Goal: Task Accomplishment & Management: Use online tool/utility

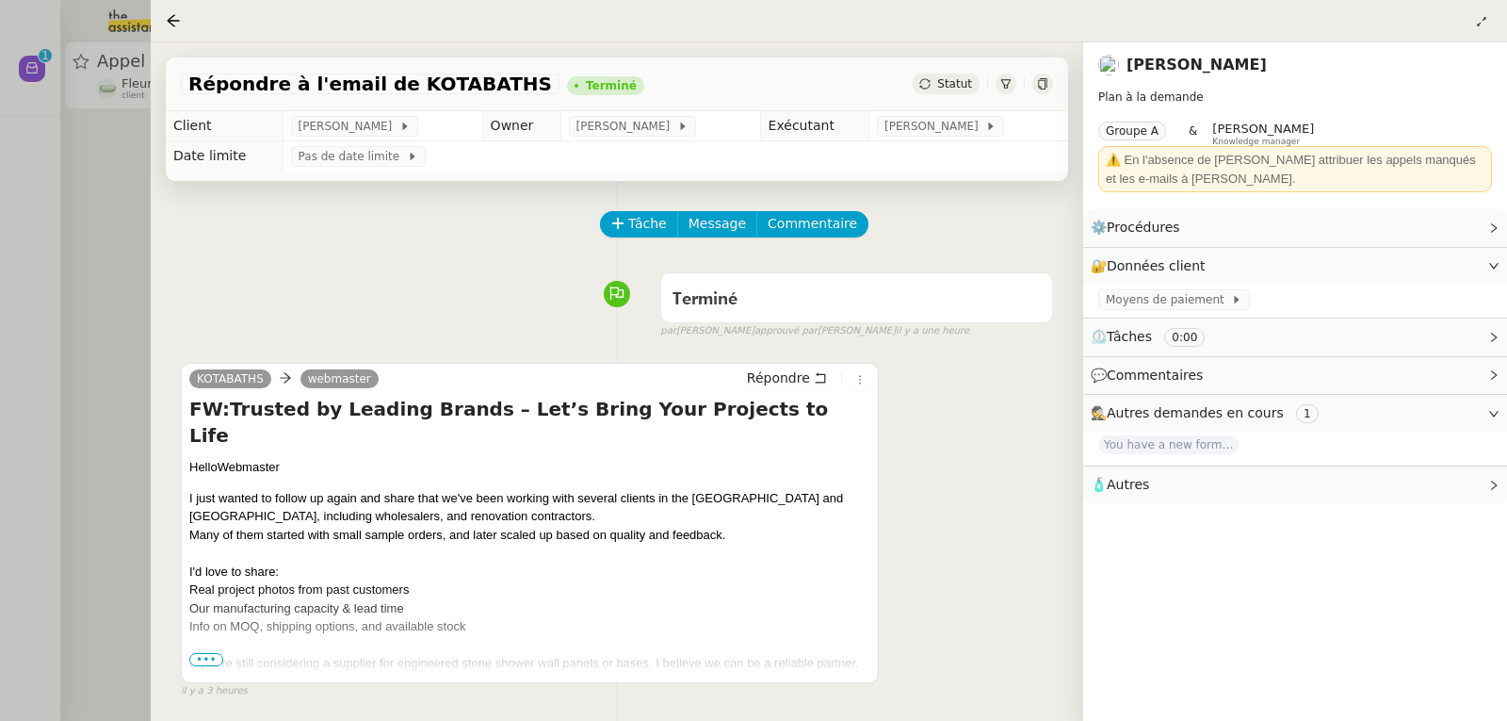
scroll to position [188, 0]
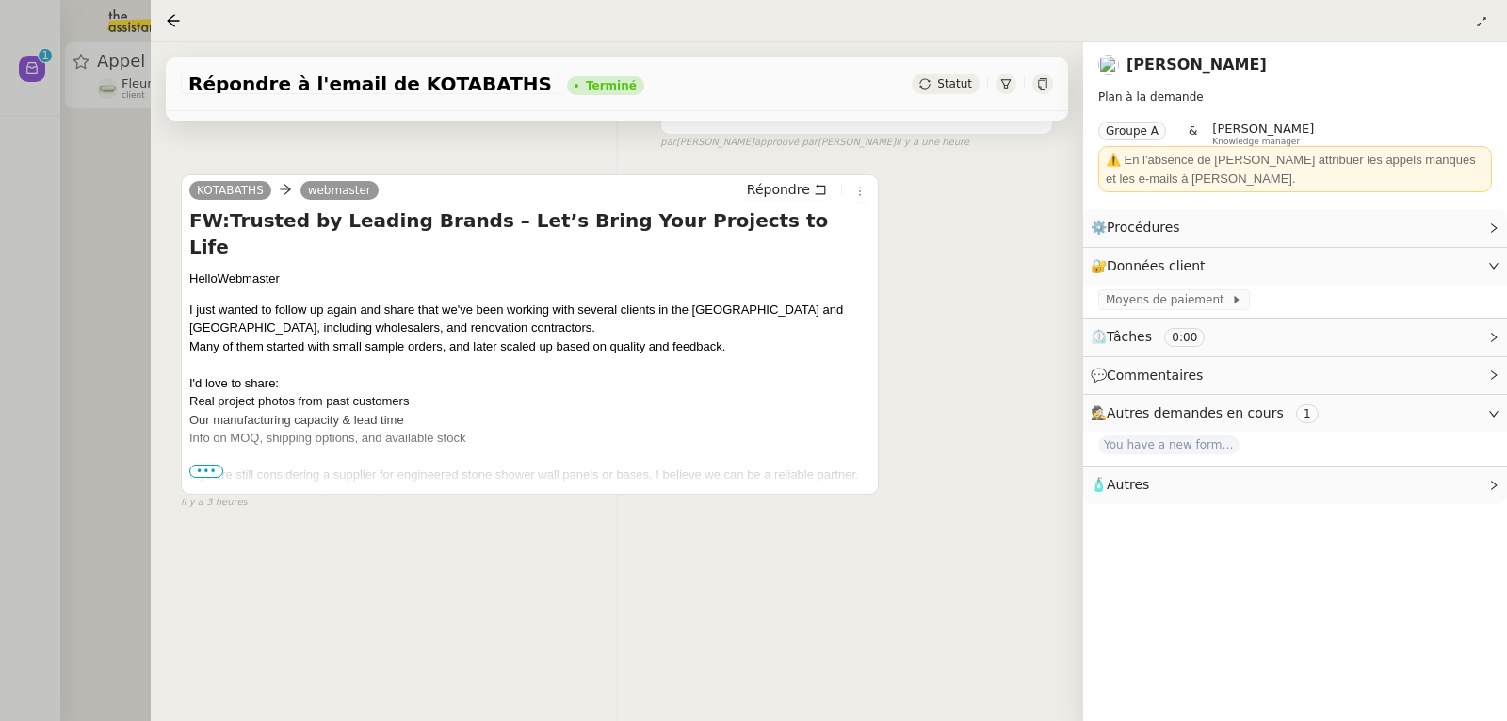
click at [83, 161] on div at bounding box center [753, 360] width 1507 height 721
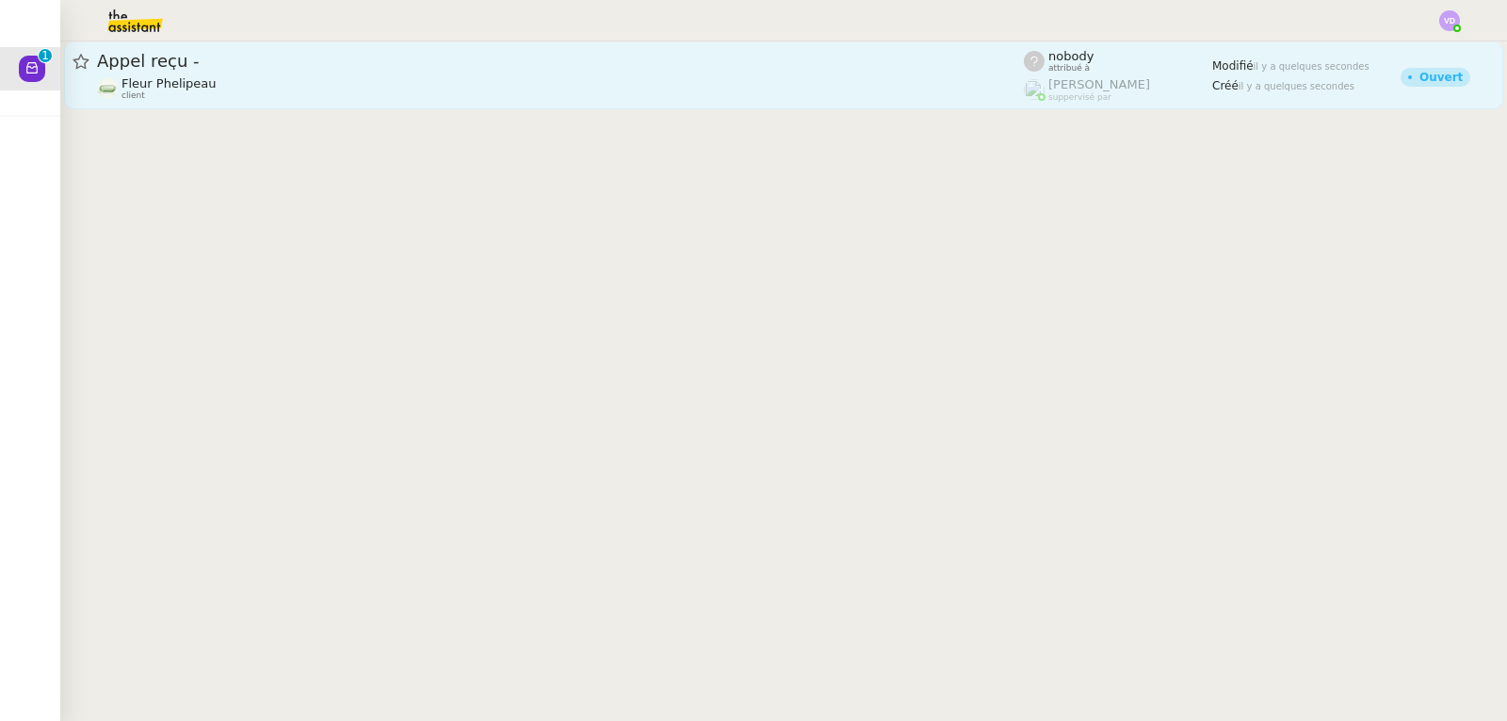
click at [375, 92] on div "Fleur Phelipeau client" at bounding box center [560, 88] width 927 height 24
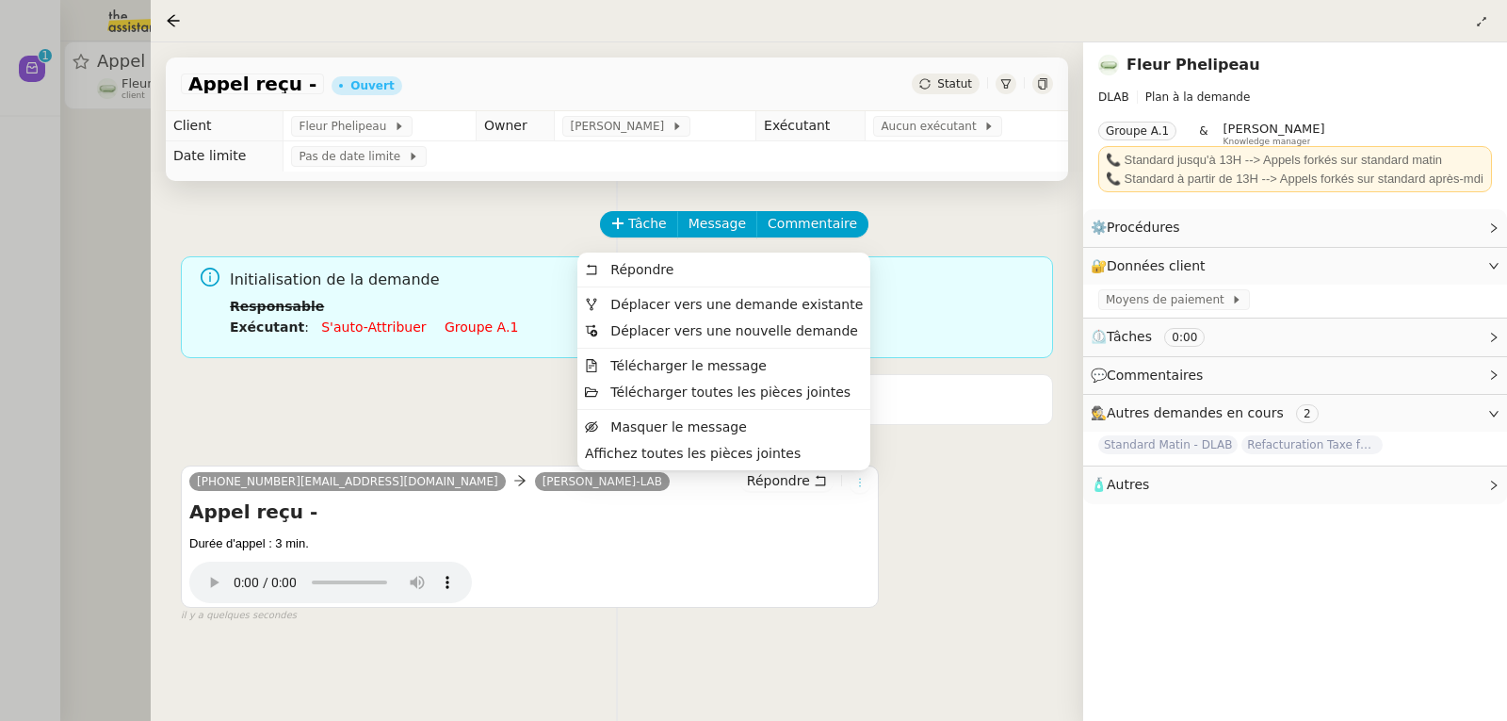
click at [866, 488] on icon at bounding box center [860, 482] width 21 height 11
click at [773, 301] on span "Déplacer vers une demande existante" at bounding box center [736, 304] width 252 height 15
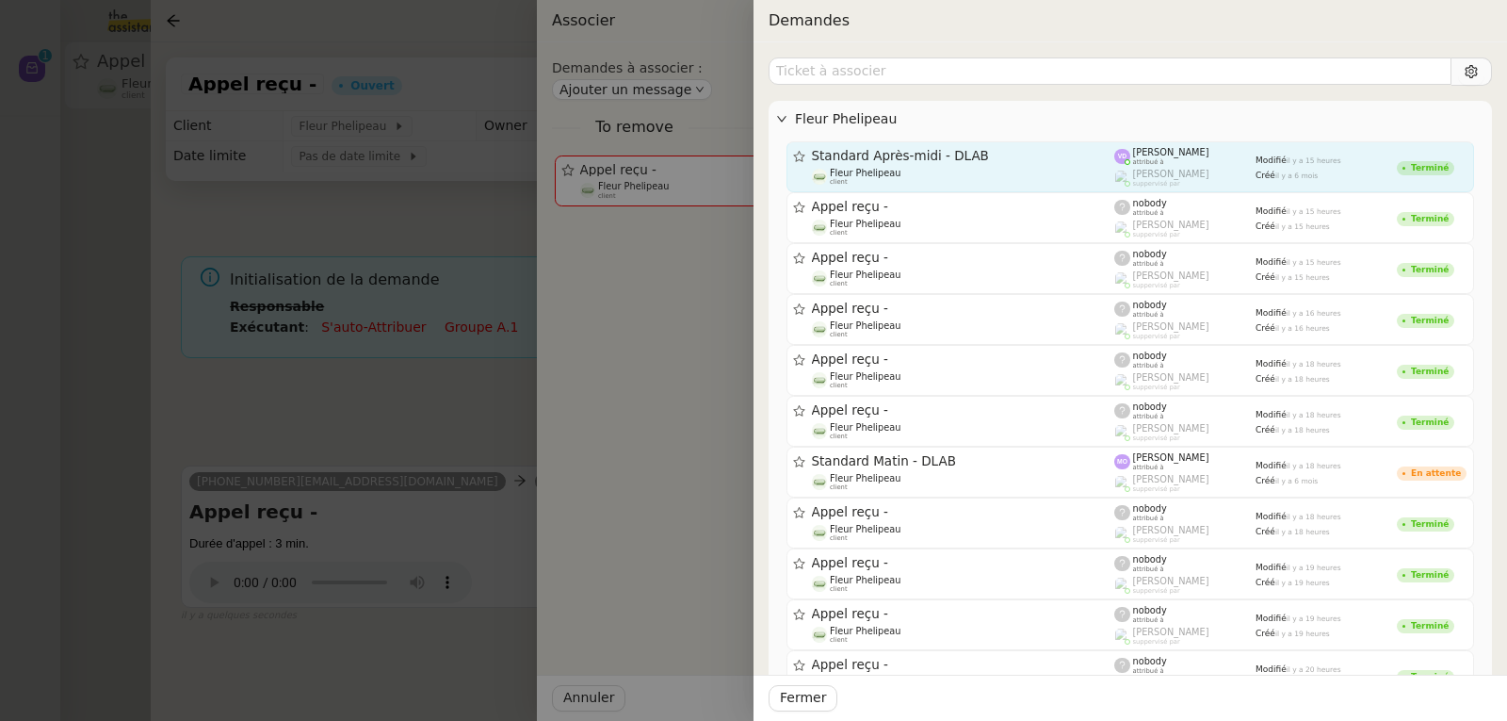
click at [888, 169] on span "Fleur Phelipeau" at bounding box center [865, 173] width 71 height 10
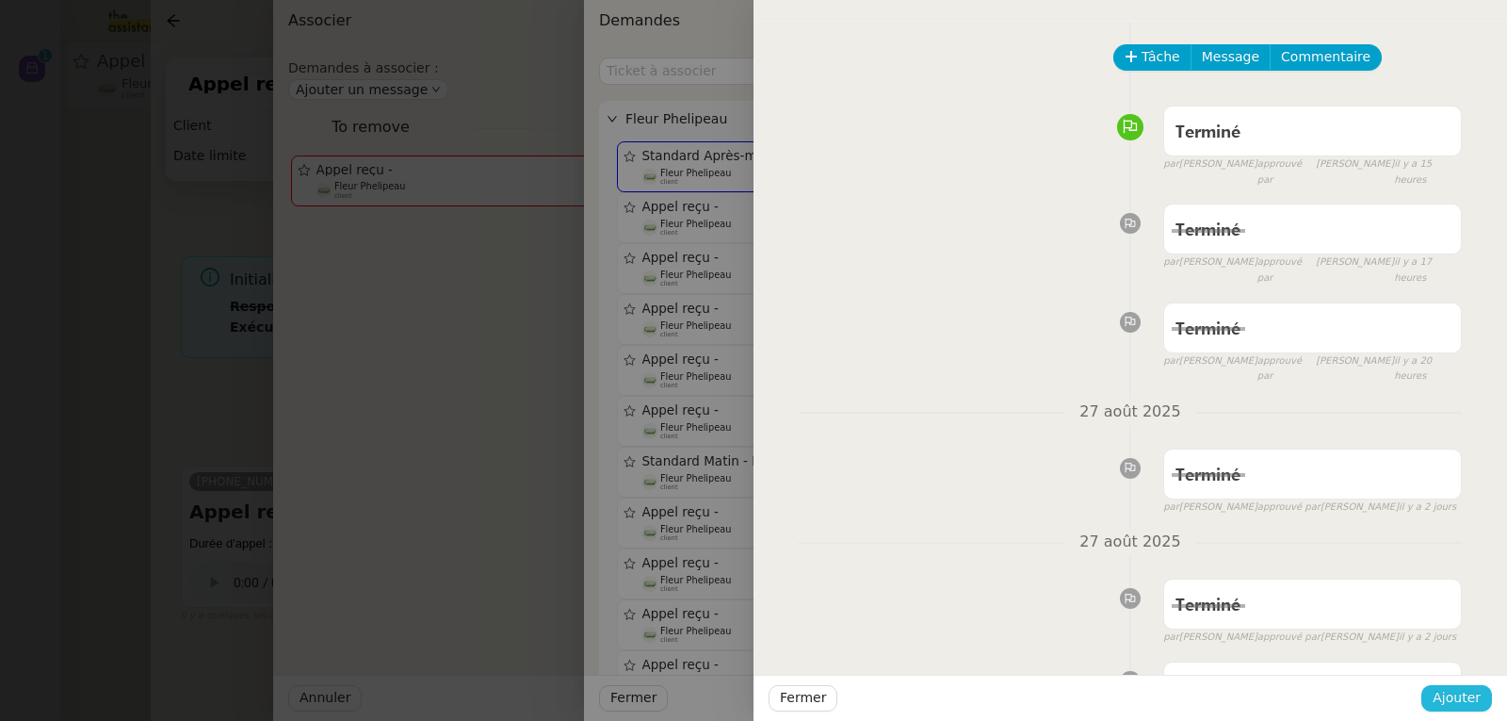
click at [1453, 691] on span "Ajouter" at bounding box center [1457, 698] width 48 height 22
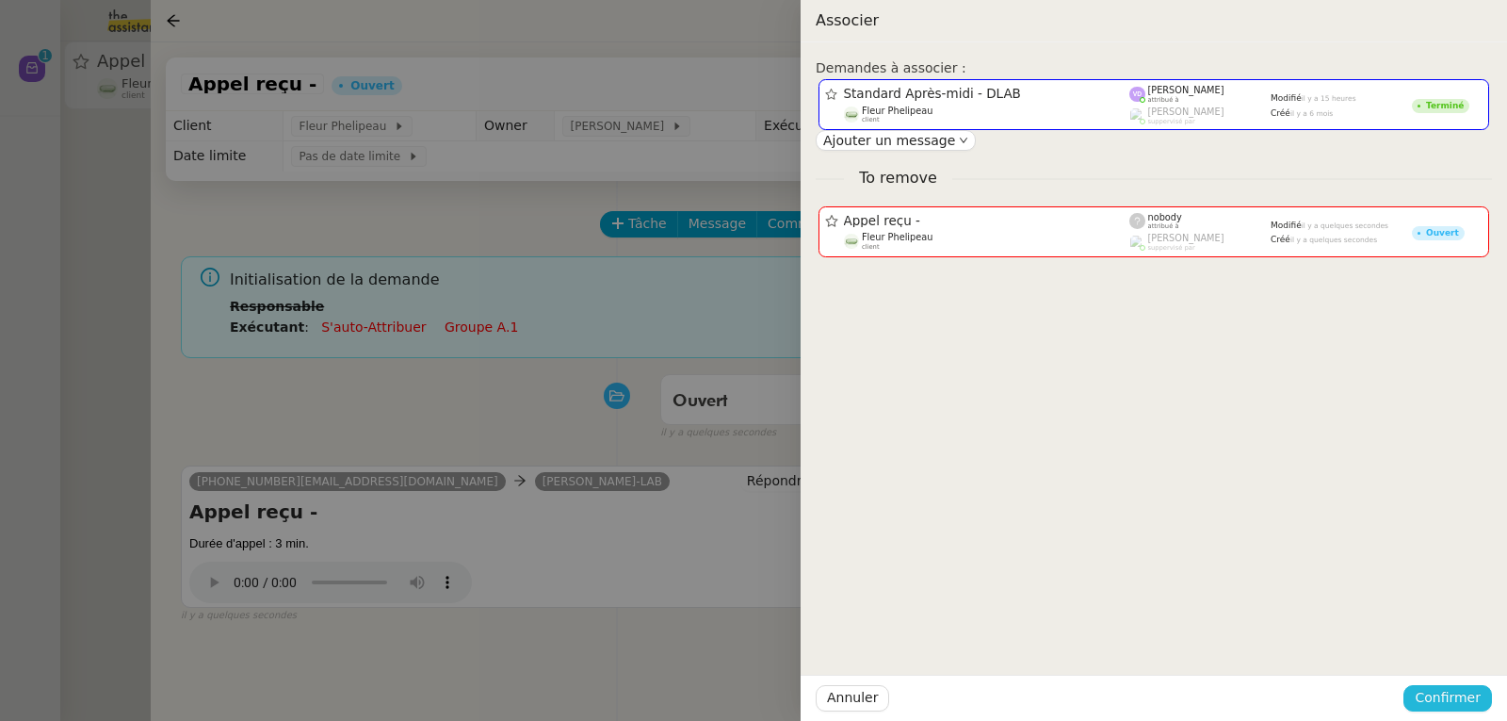
click at [1453, 691] on span "Confirmer" at bounding box center [1448, 698] width 66 height 22
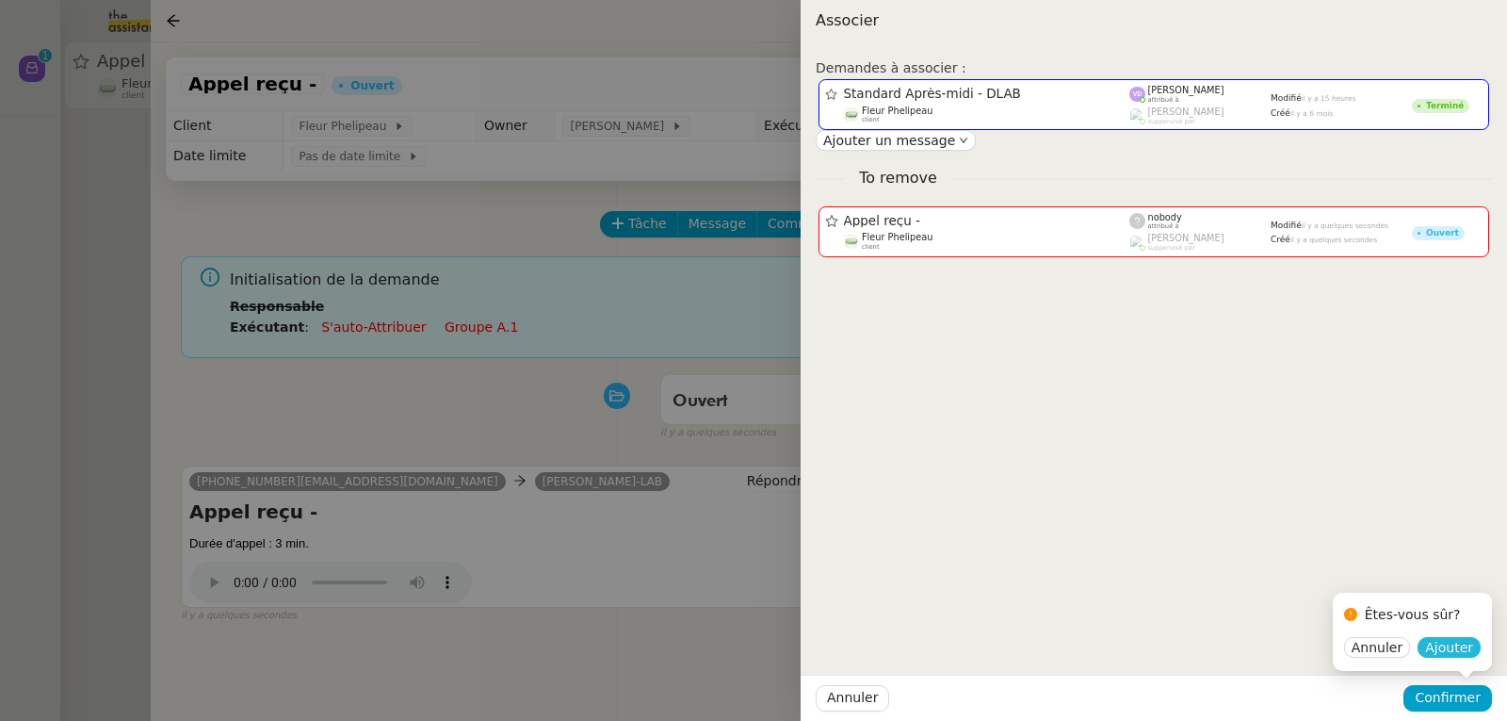
click at [1453, 650] on span "Ajouter" at bounding box center [1449, 647] width 48 height 19
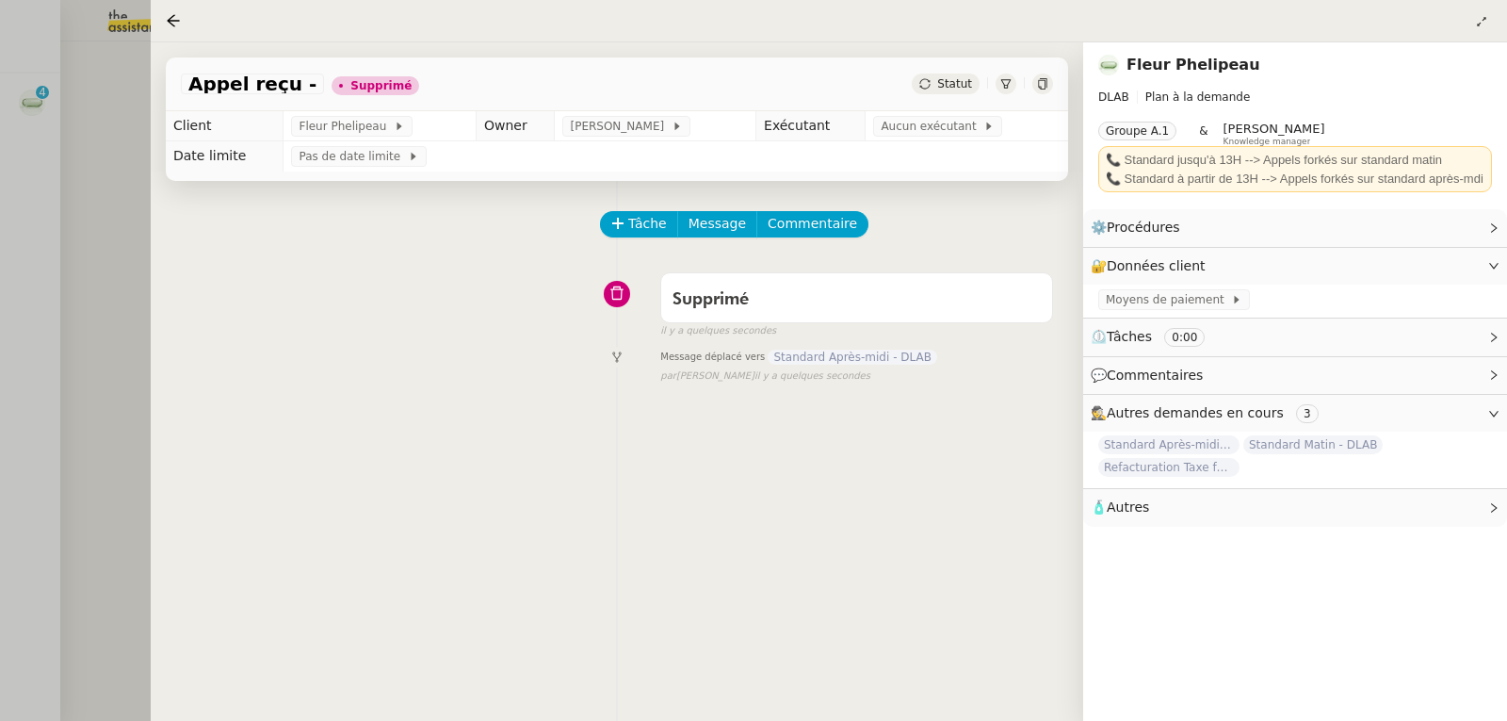
click at [53, 118] on div at bounding box center [753, 360] width 1507 height 721
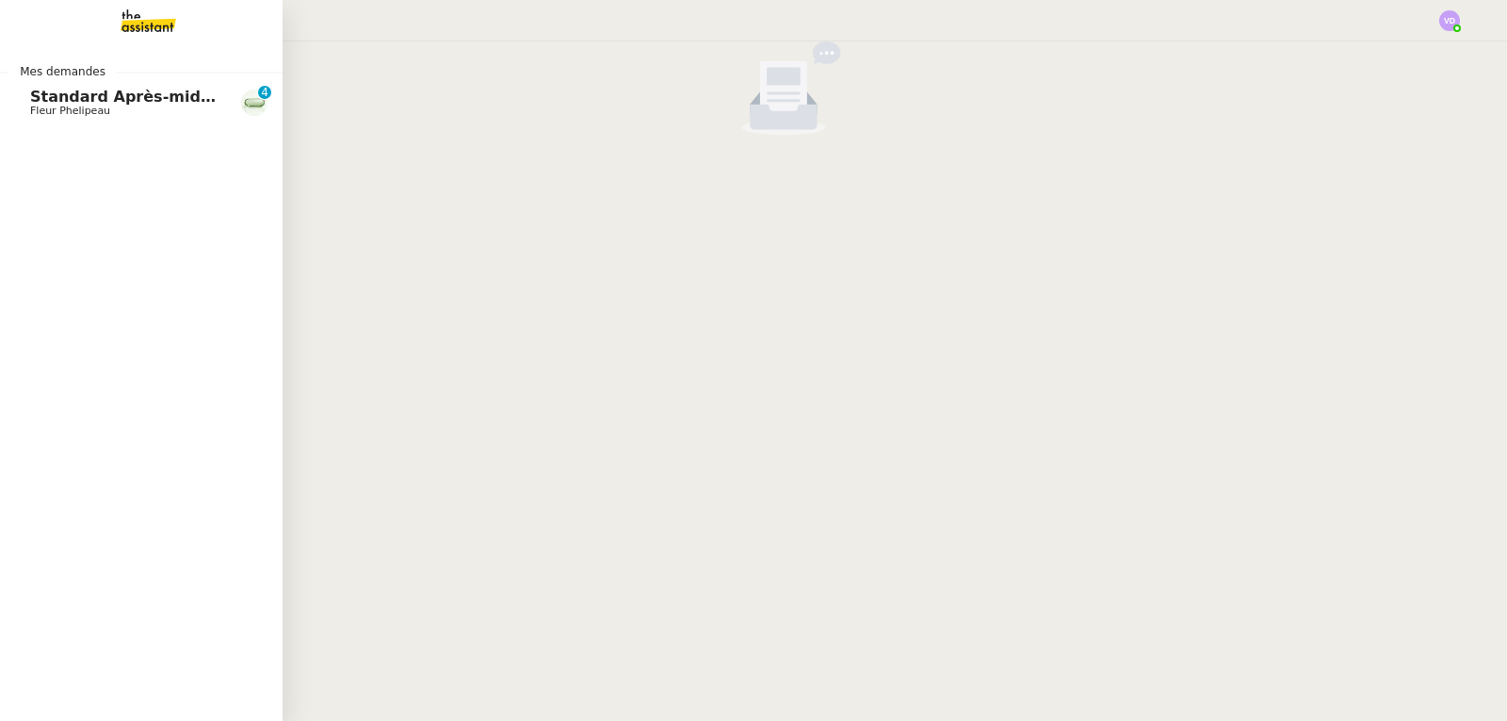
drag, startPoint x: 45, startPoint y: 103, endPoint x: 91, endPoint y: 154, distance: 68.7
click at [45, 103] on span "Standard Après-midi - DLAB" at bounding box center [148, 97] width 237 height 18
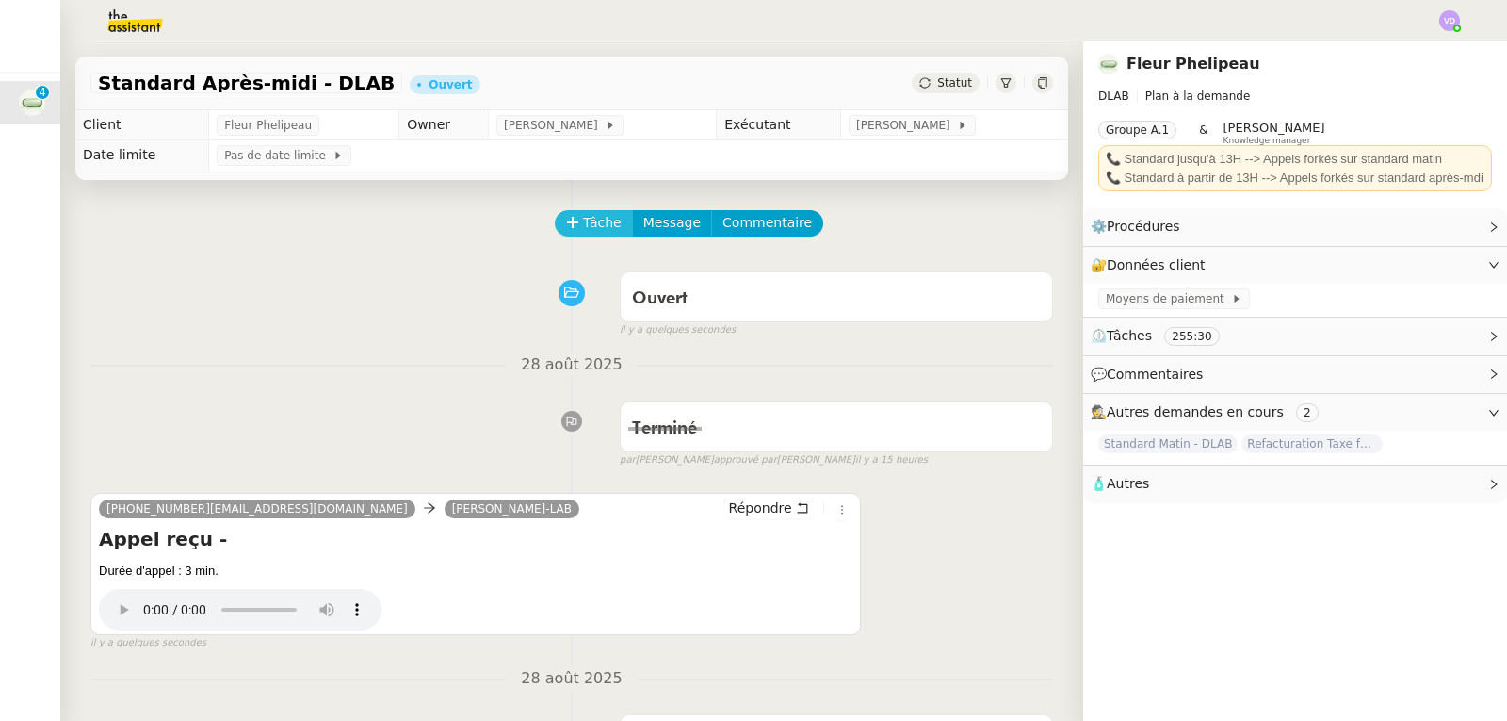
click at [591, 224] on span "Tâche" at bounding box center [602, 223] width 39 height 22
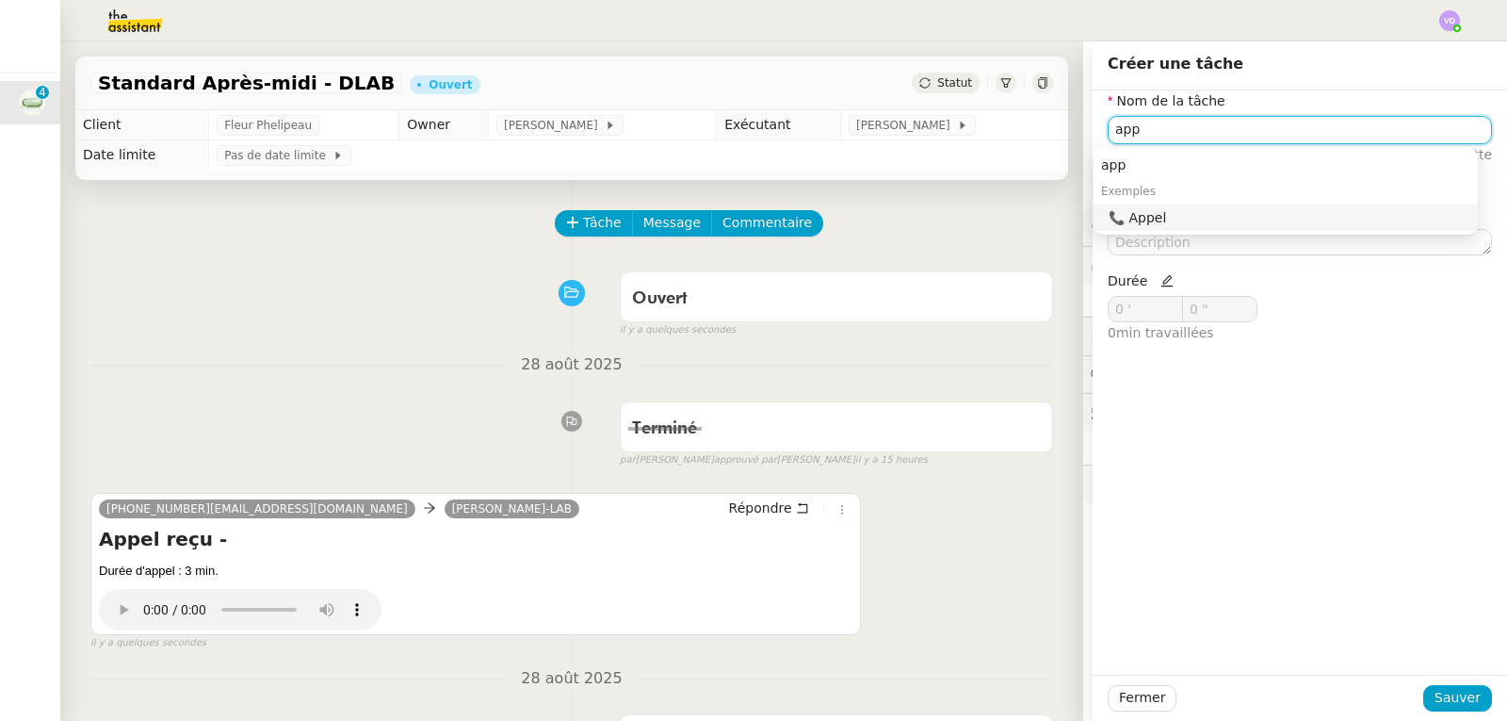
click at [1231, 212] on div "📞 Appel" at bounding box center [1290, 217] width 362 height 17
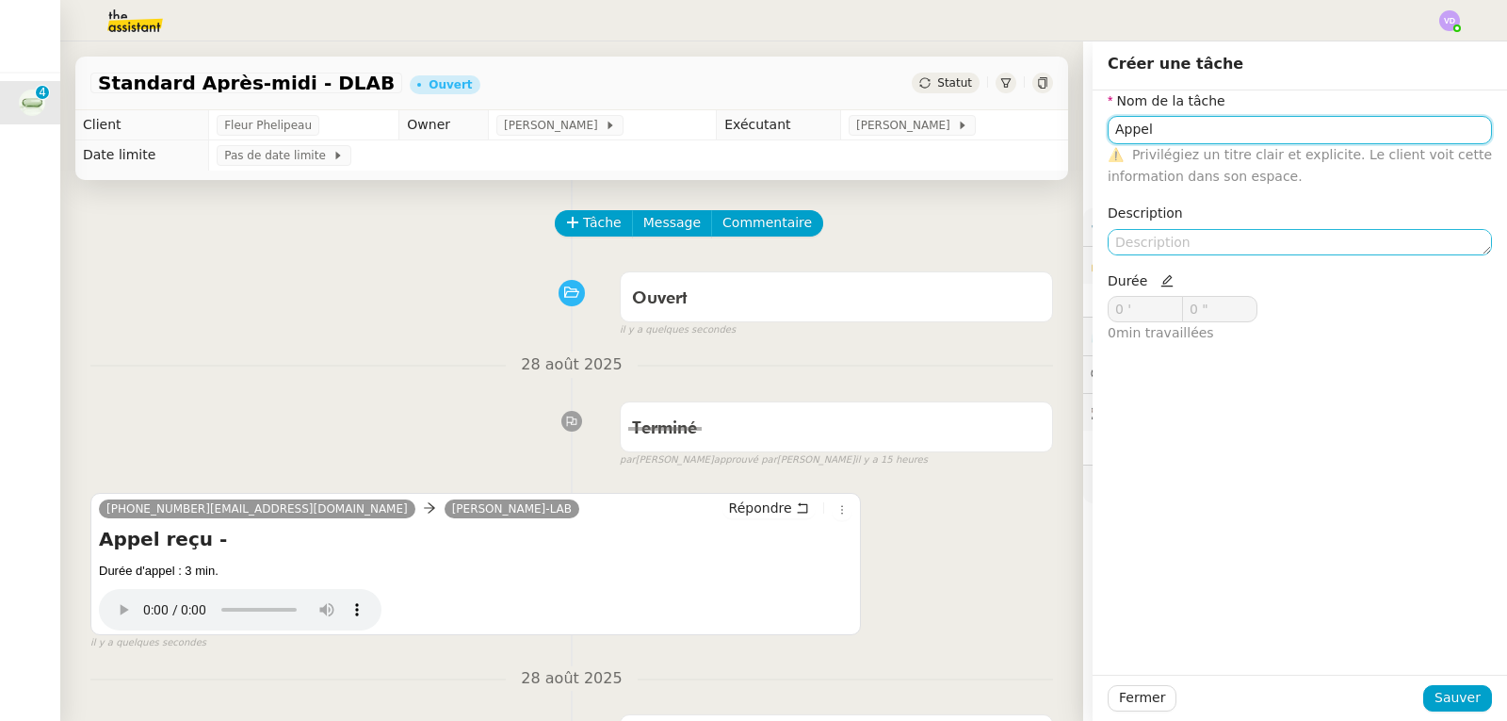
type input "Appel"
click at [1217, 246] on textarea at bounding box center [1300, 242] width 384 height 26
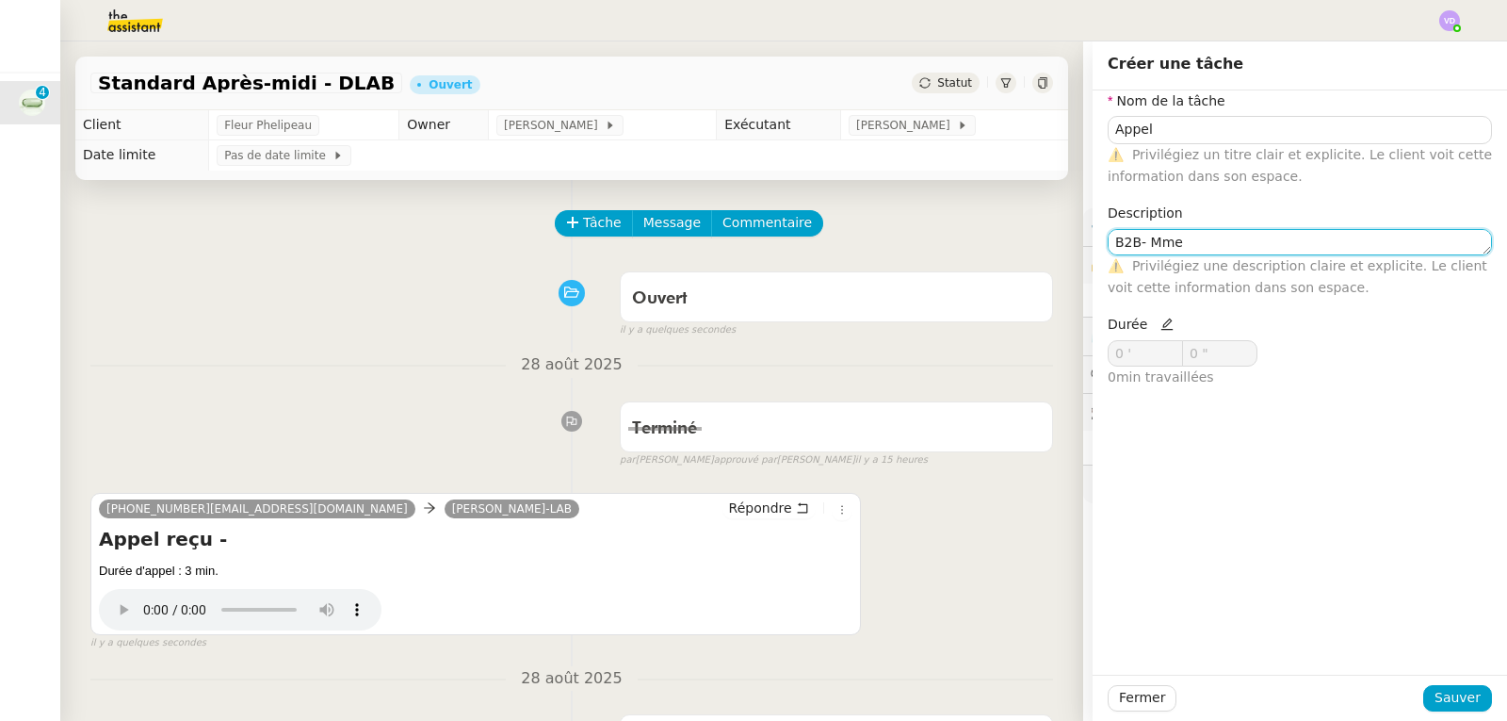
paste textarea "[PERSON_NAME]"
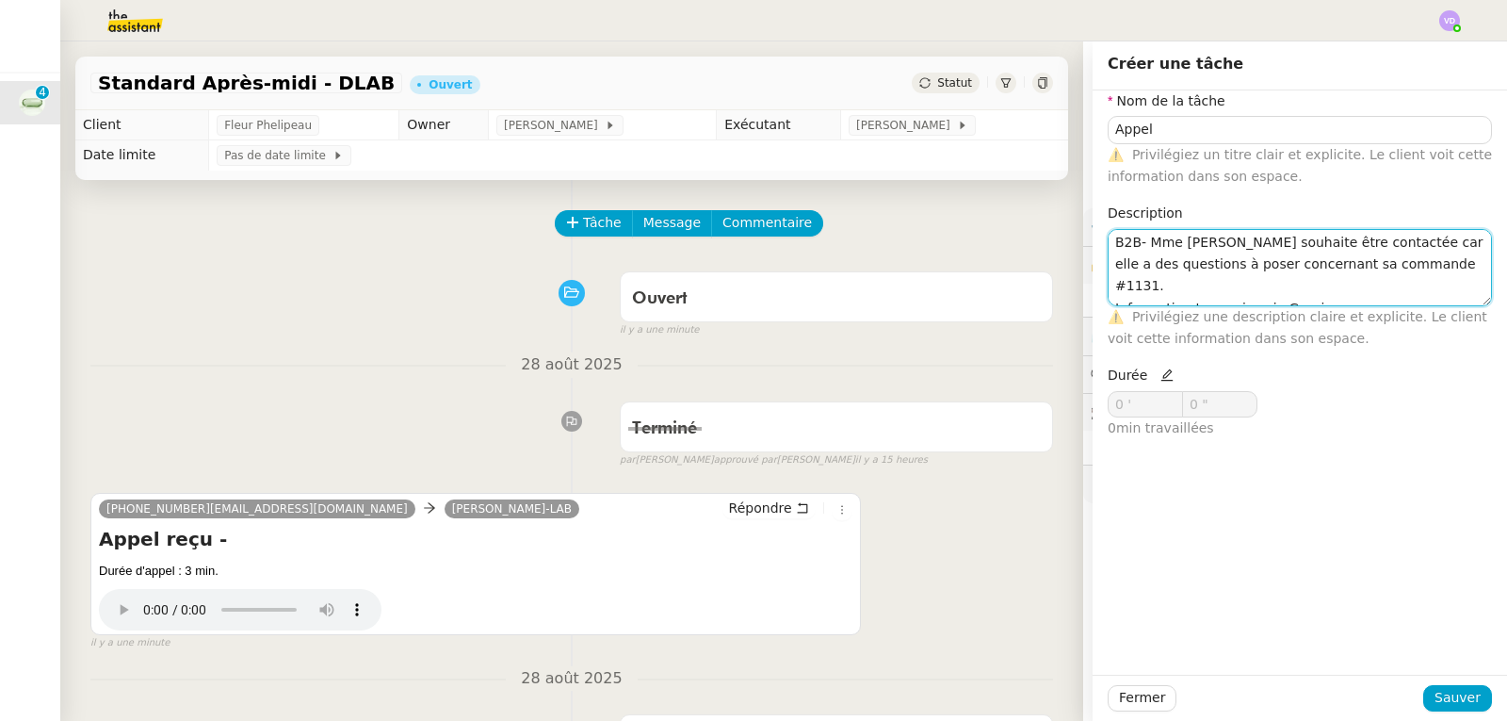
type textarea "B2B- Mme [PERSON_NAME] souhaite être contactée car elle a des questions à poser…"
click at [1161, 378] on icon at bounding box center [1167, 374] width 13 height 13
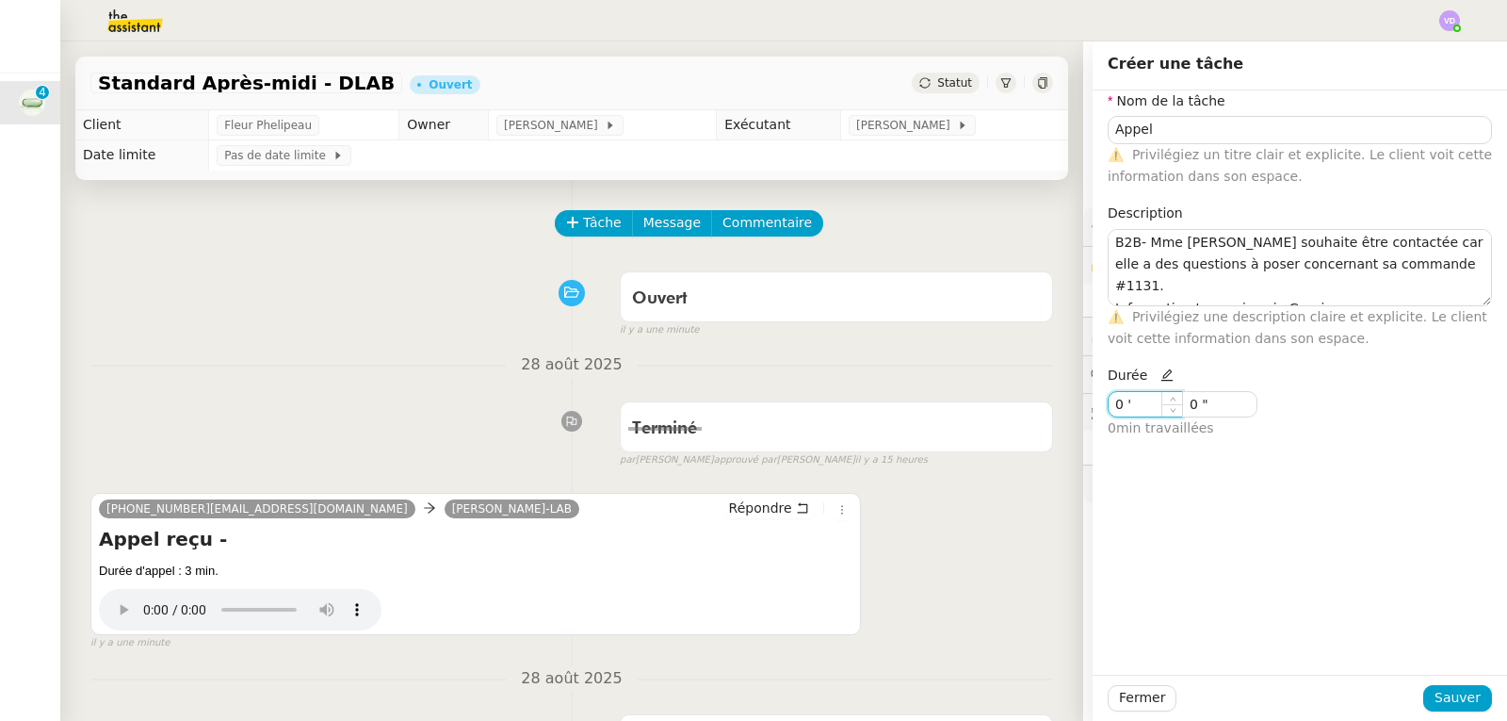
drag, startPoint x: 1136, startPoint y: 405, endPoint x: 1099, endPoint y: 410, distance: 37.0
click at [1109, 410] on input "0 '" at bounding box center [1145, 404] width 73 height 24
type input "5 '"
click at [1439, 708] on span "Sauver" at bounding box center [1458, 698] width 46 height 22
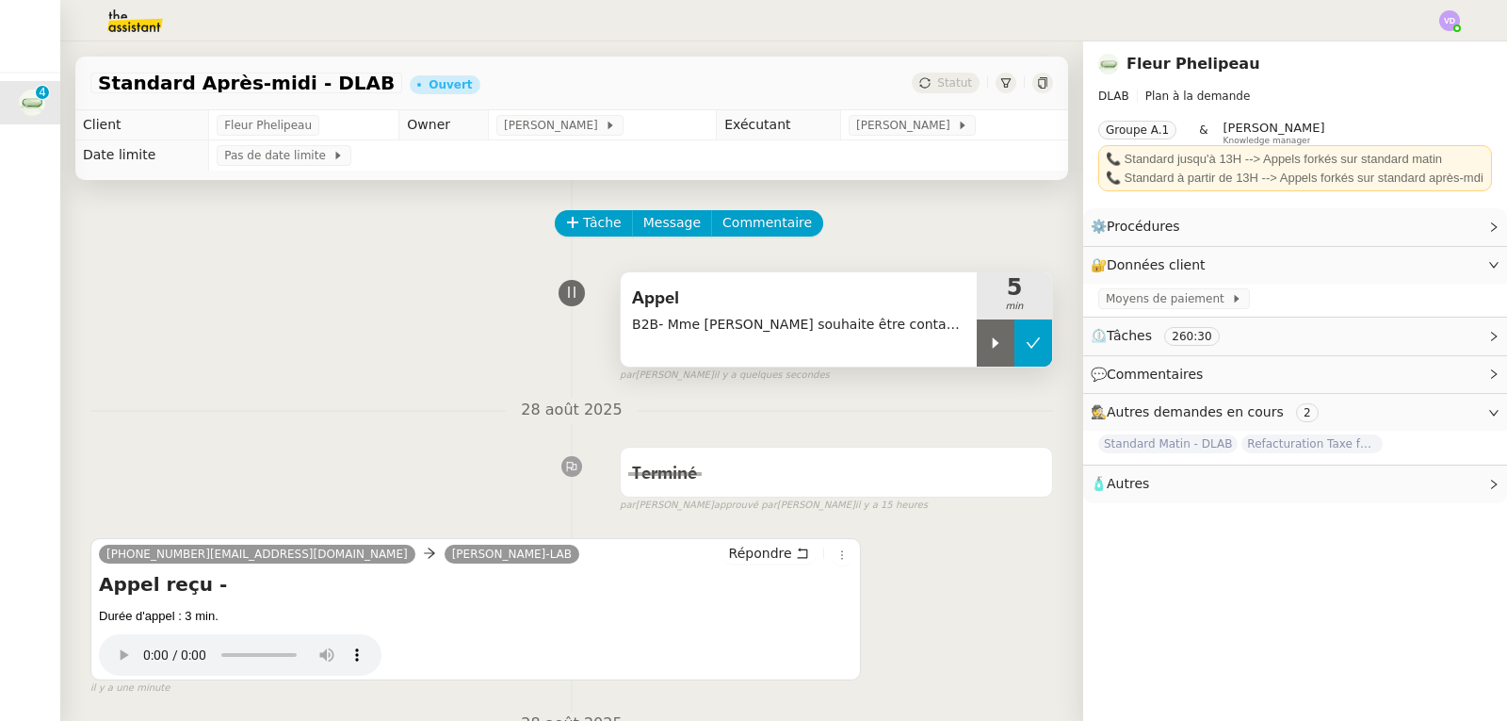
click at [1024, 357] on button at bounding box center [1034, 342] width 38 height 47
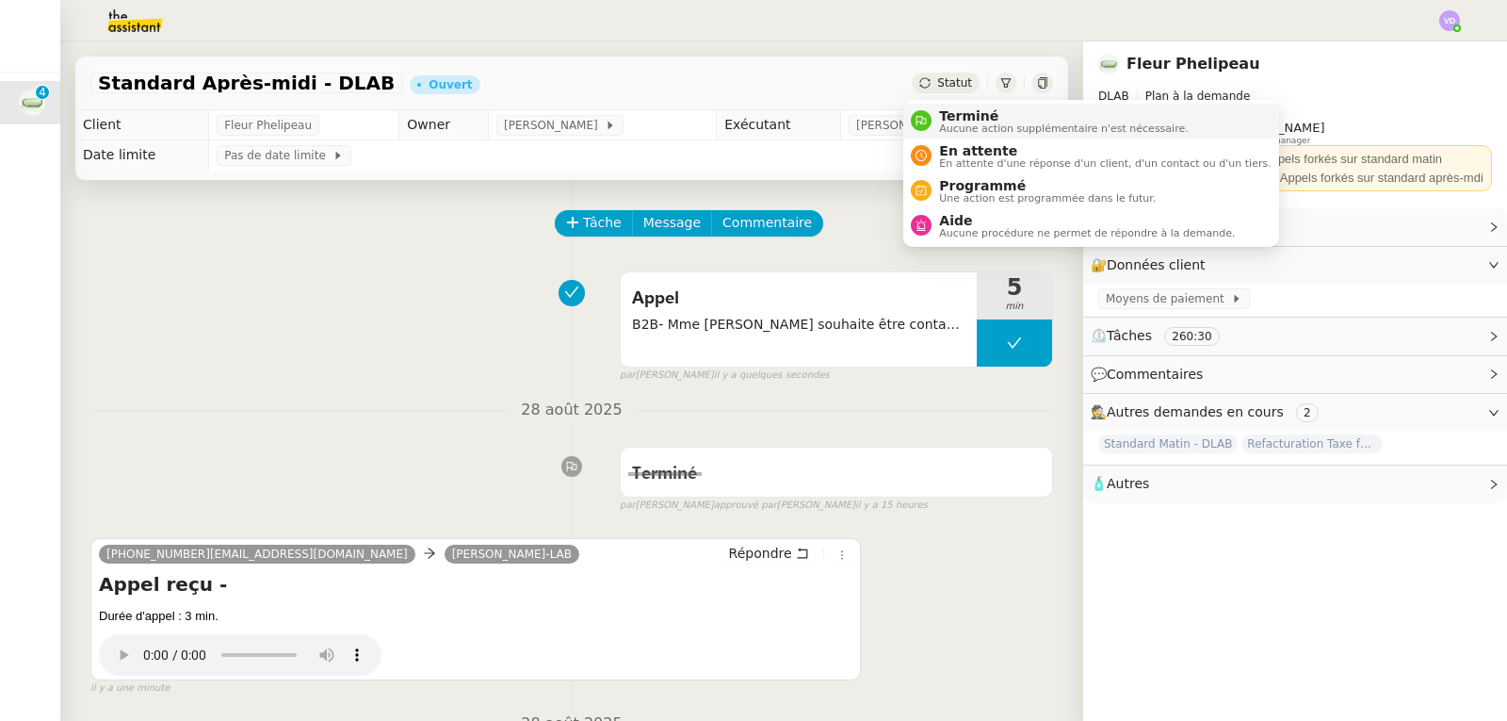
click at [951, 117] on span "Terminé" at bounding box center [1063, 115] width 249 height 15
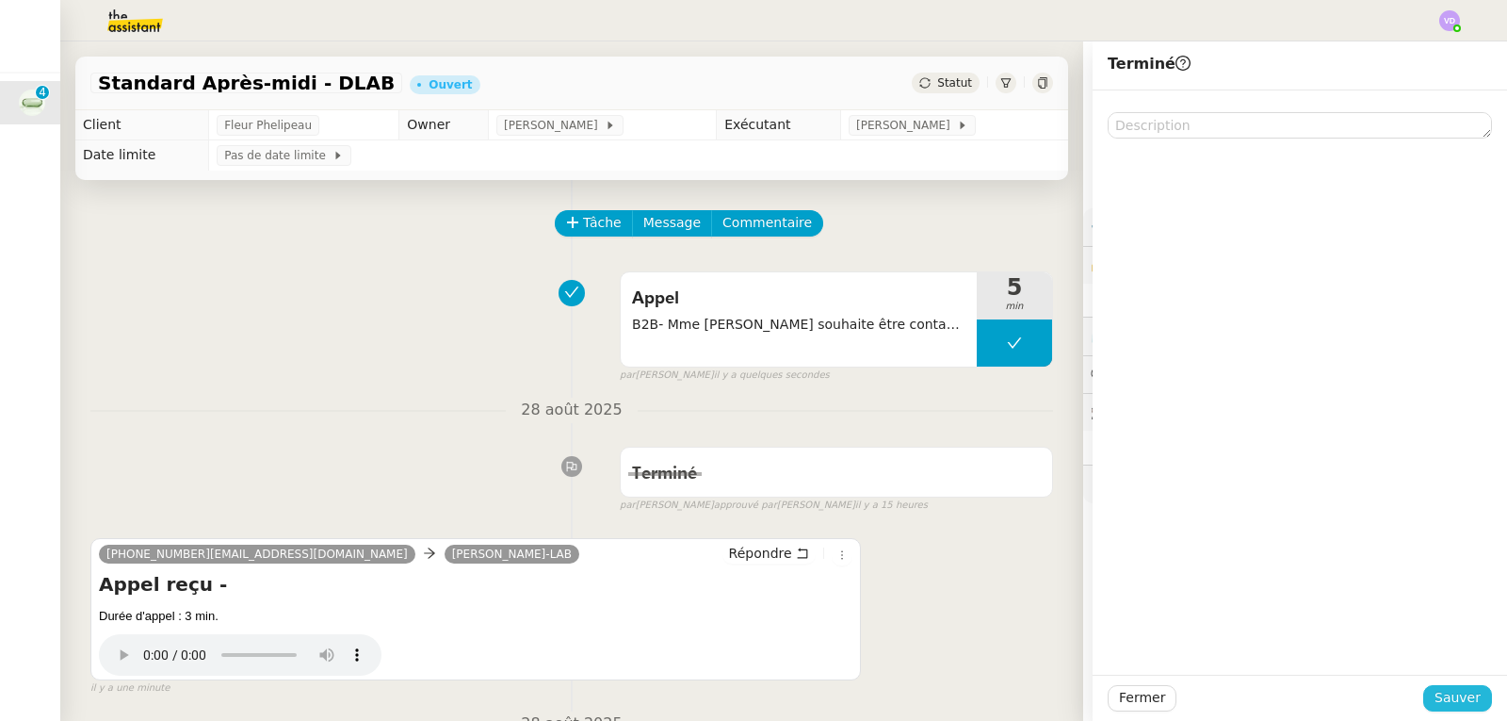
click at [1445, 693] on span "Sauver" at bounding box center [1458, 698] width 46 height 22
